Goal: Navigation & Orientation: Find specific page/section

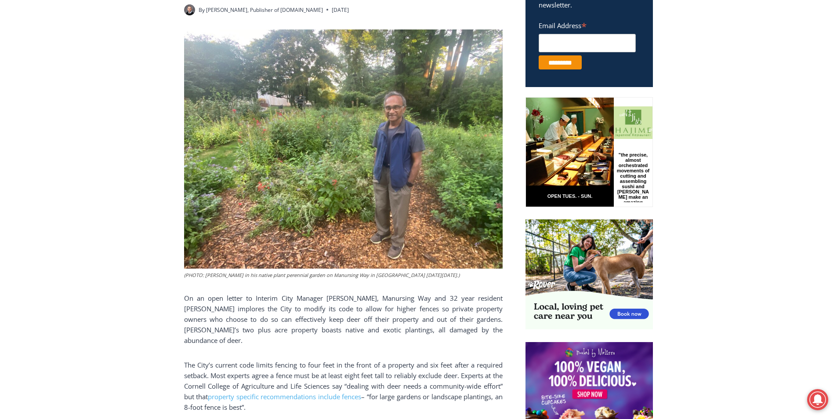
scroll to position [366, 0]
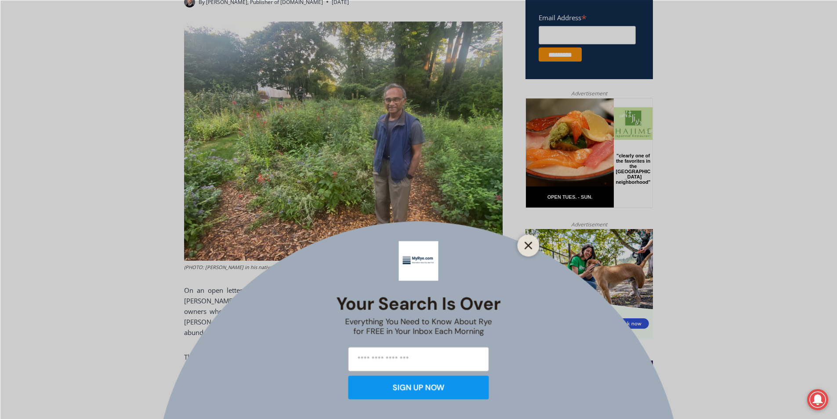
click at [525, 247] on icon "Close" at bounding box center [529, 245] width 8 height 8
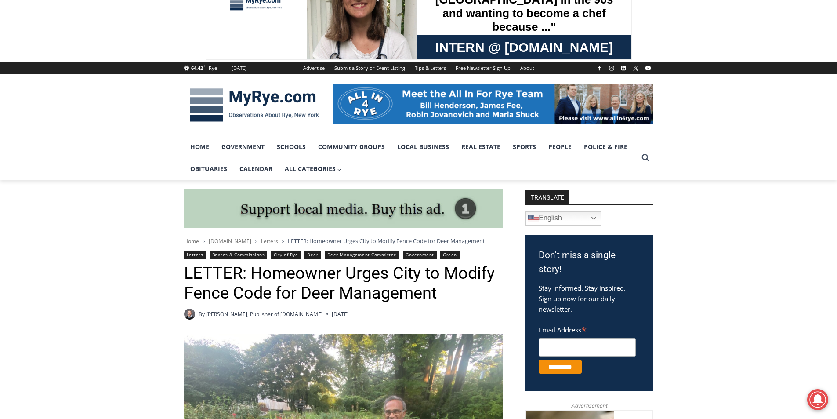
scroll to position [0, 0]
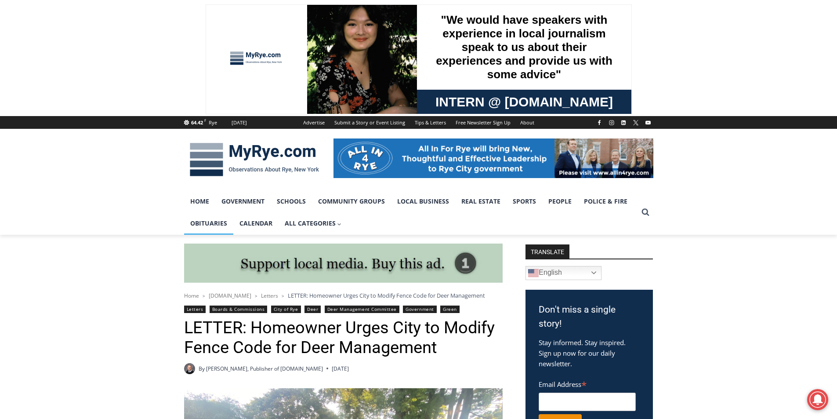
click at [206, 229] on link "Obituaries" at bounding box center [208, 223] width 49 height 22
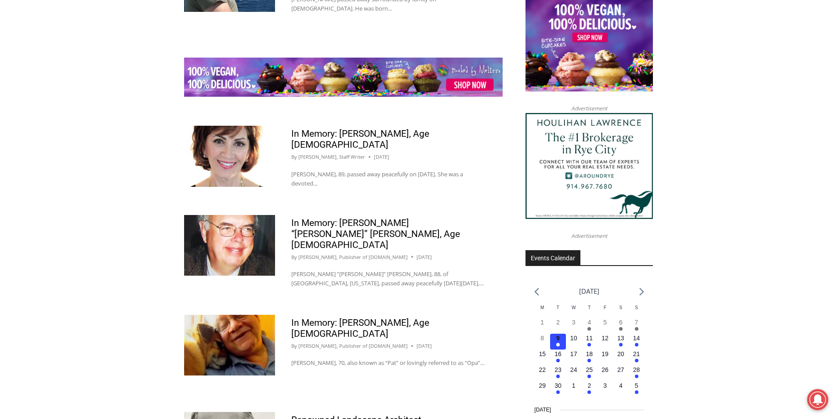
scroll to position [1493, 0]
